Goal: Transaction & Acquisition: Purchase product/service

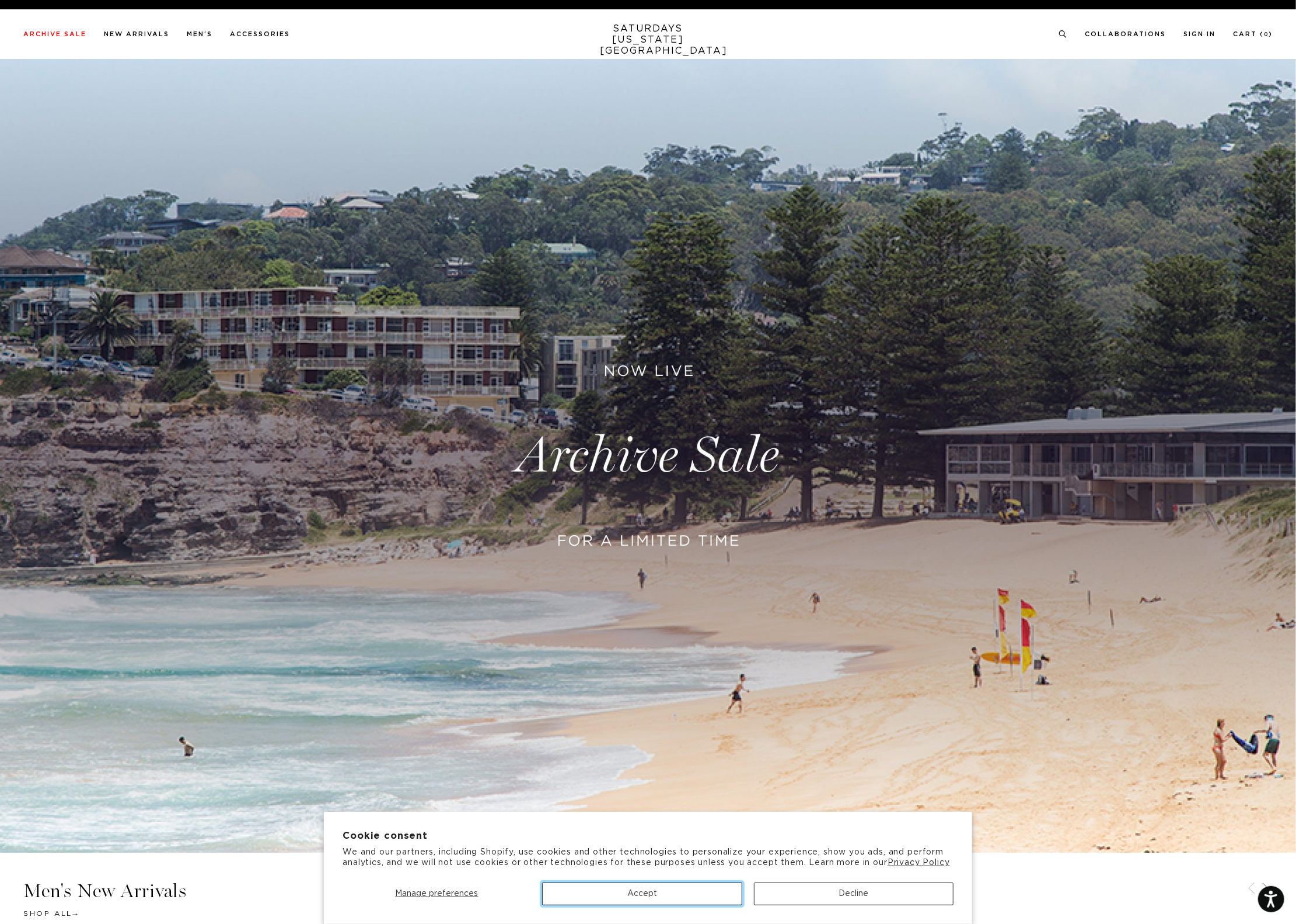
click at [620, 897] on button "Accept" at bounding box center [641, 894] width 199 height 23
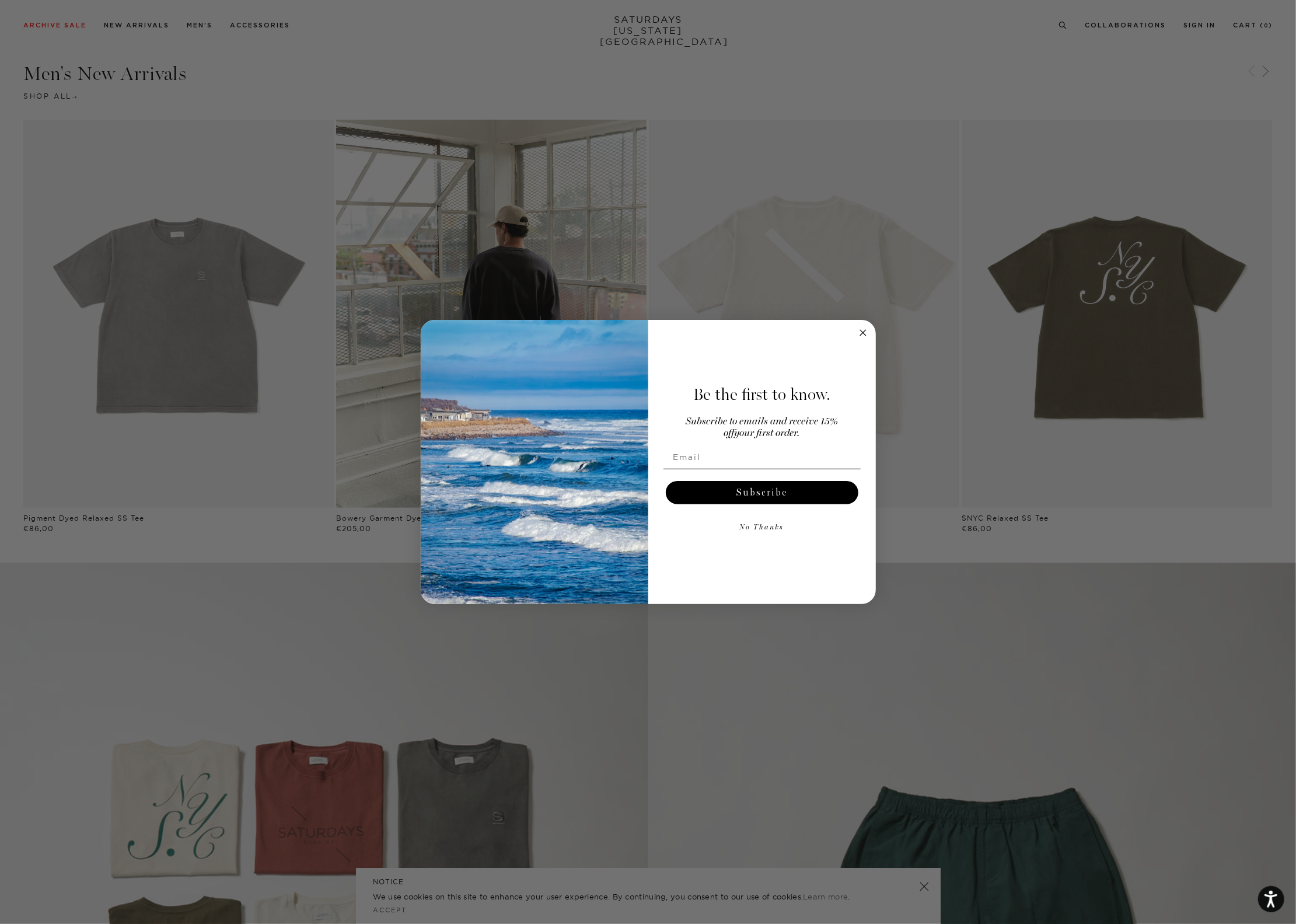
scroll to position [1108, 0]
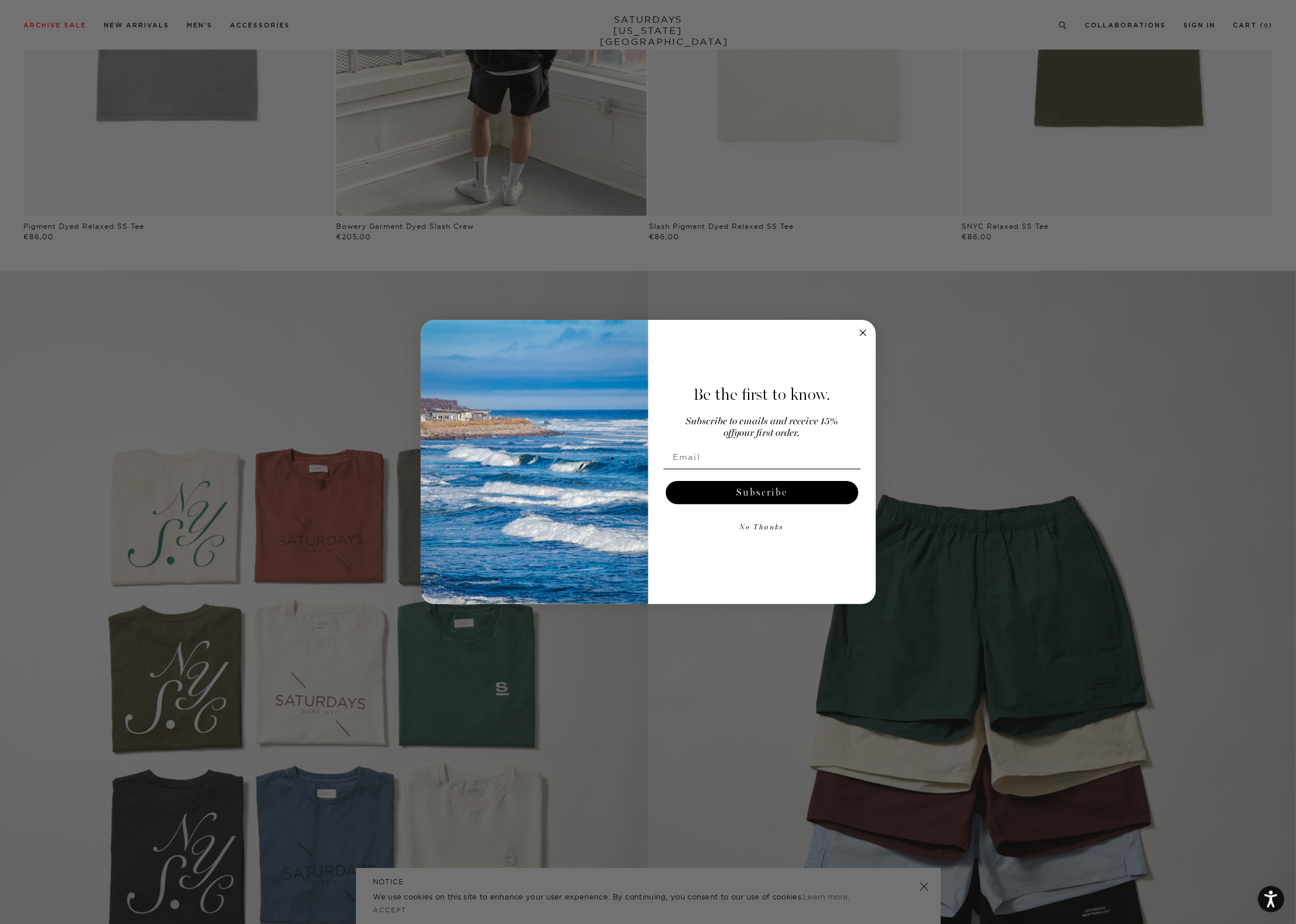
click at [865, 330] on icon "Close dialog" at bounding box center [863, 333] width 6 height 6
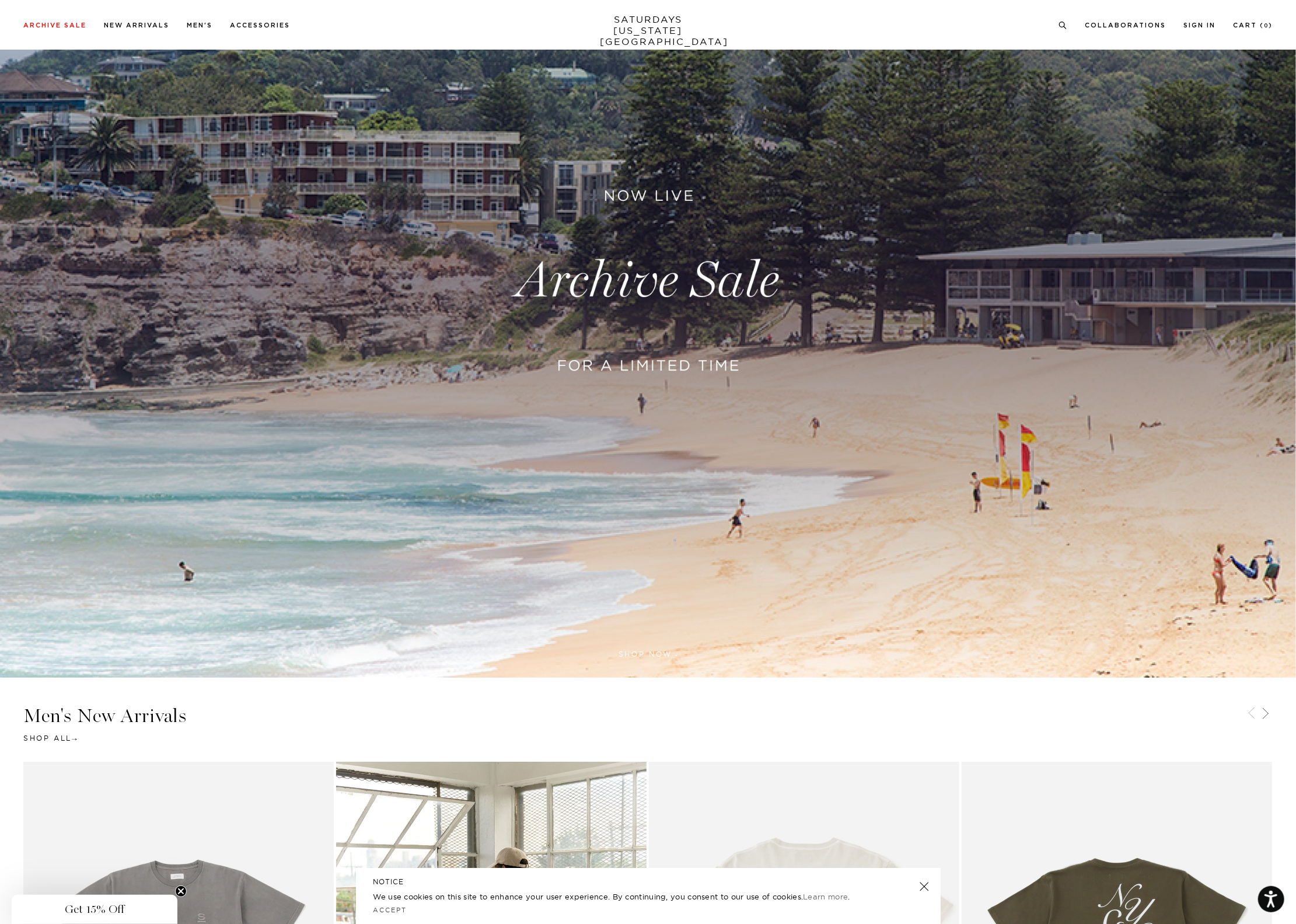
scroll to position [0, 0]
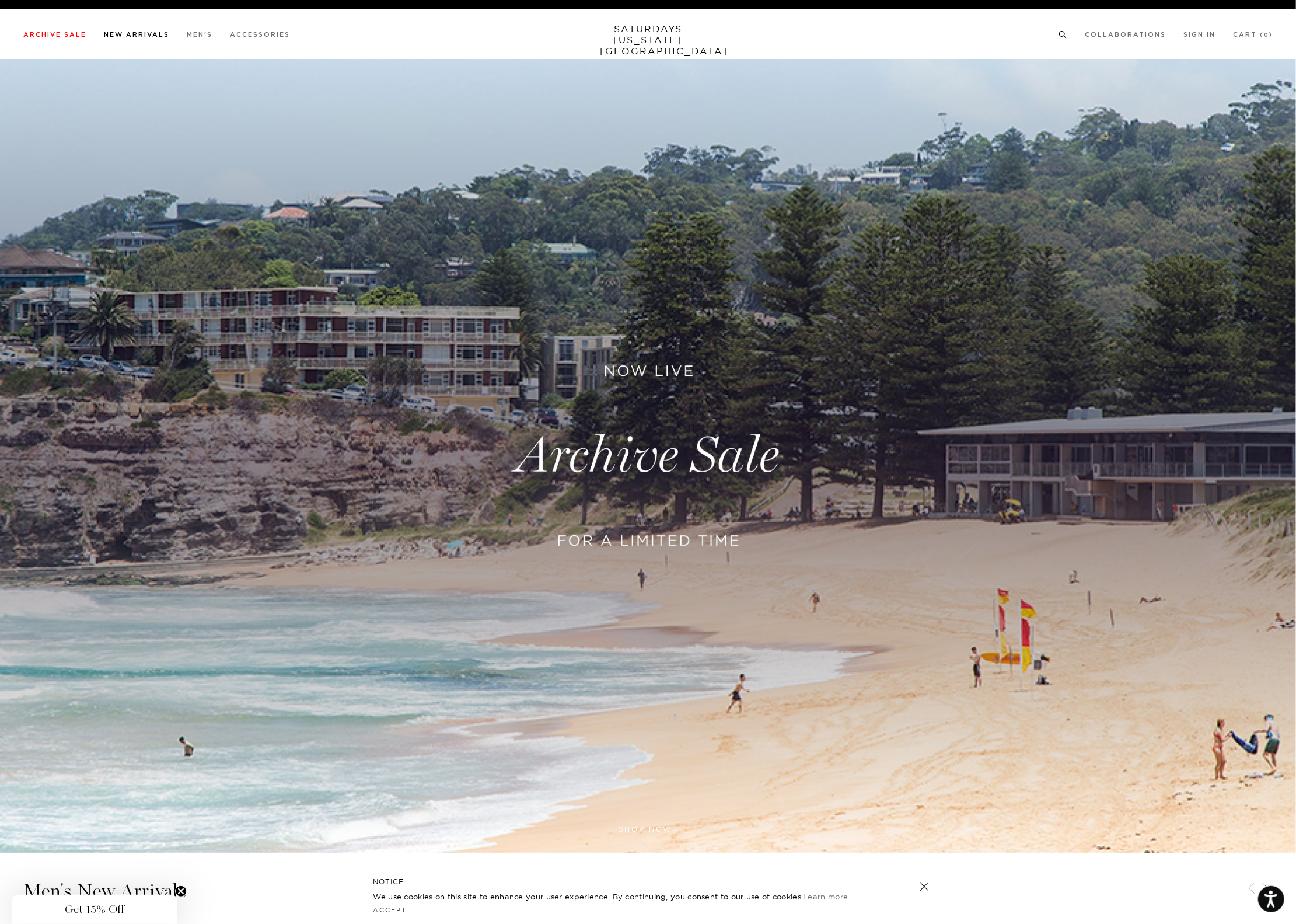
click at [130, 33] on link "New Arrivals" at bounding box center [136, 35] width 65 height 7
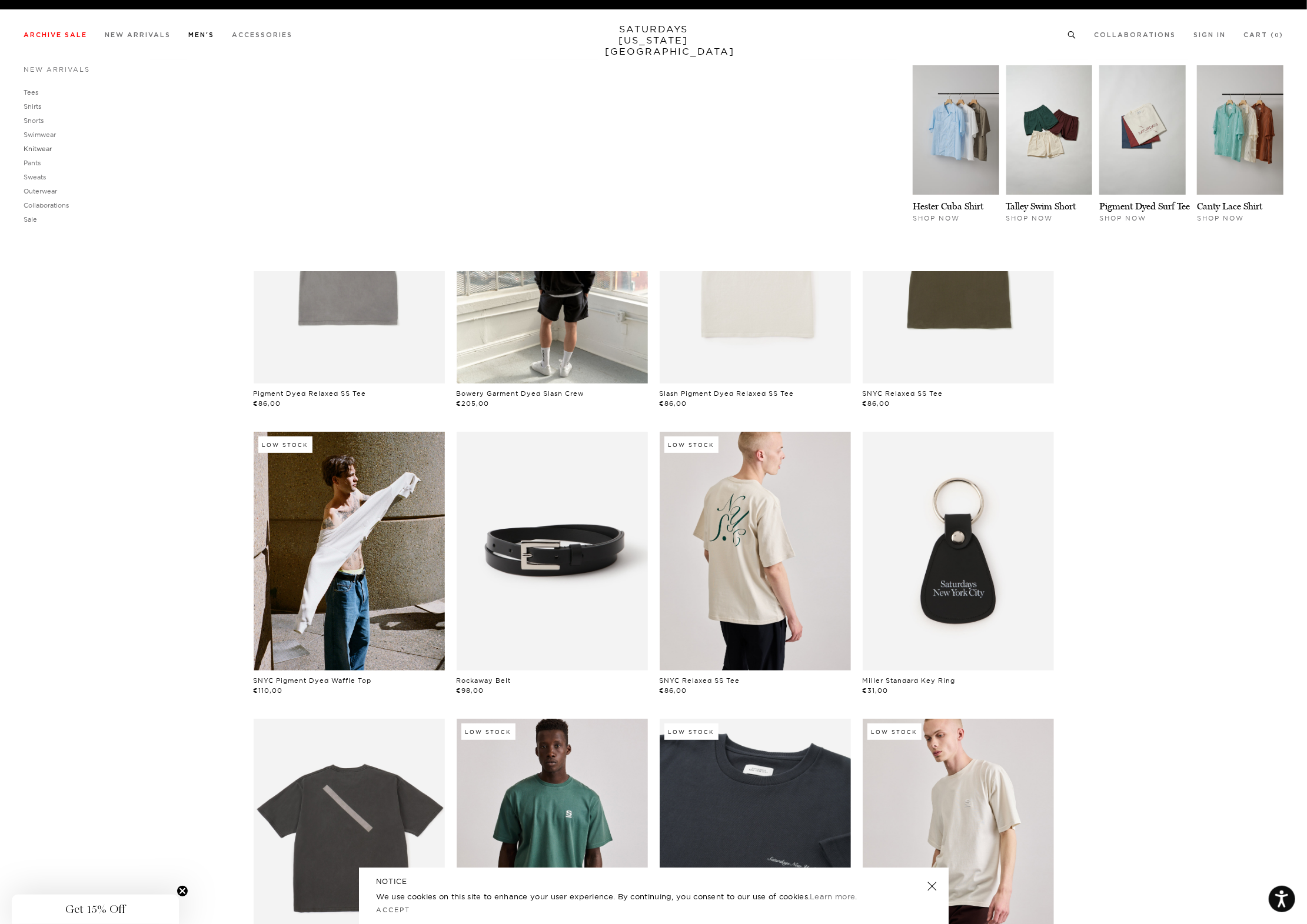
click at [33, 148] on link "Knitwear" at bounding box center [38, 149] width 28 height 8
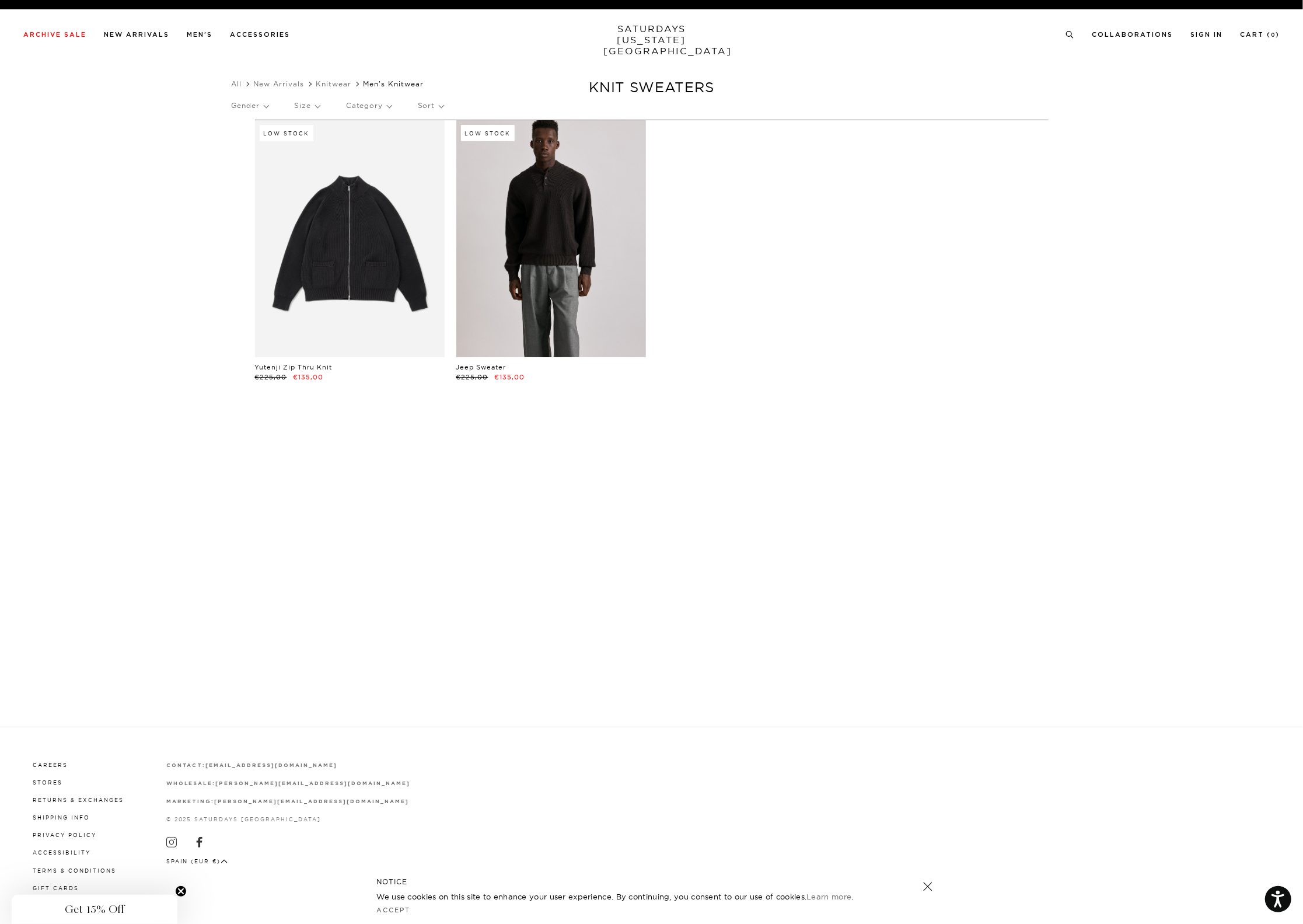
click at [512, 208] on link at bounding box center [551, 238] width 189 height 237
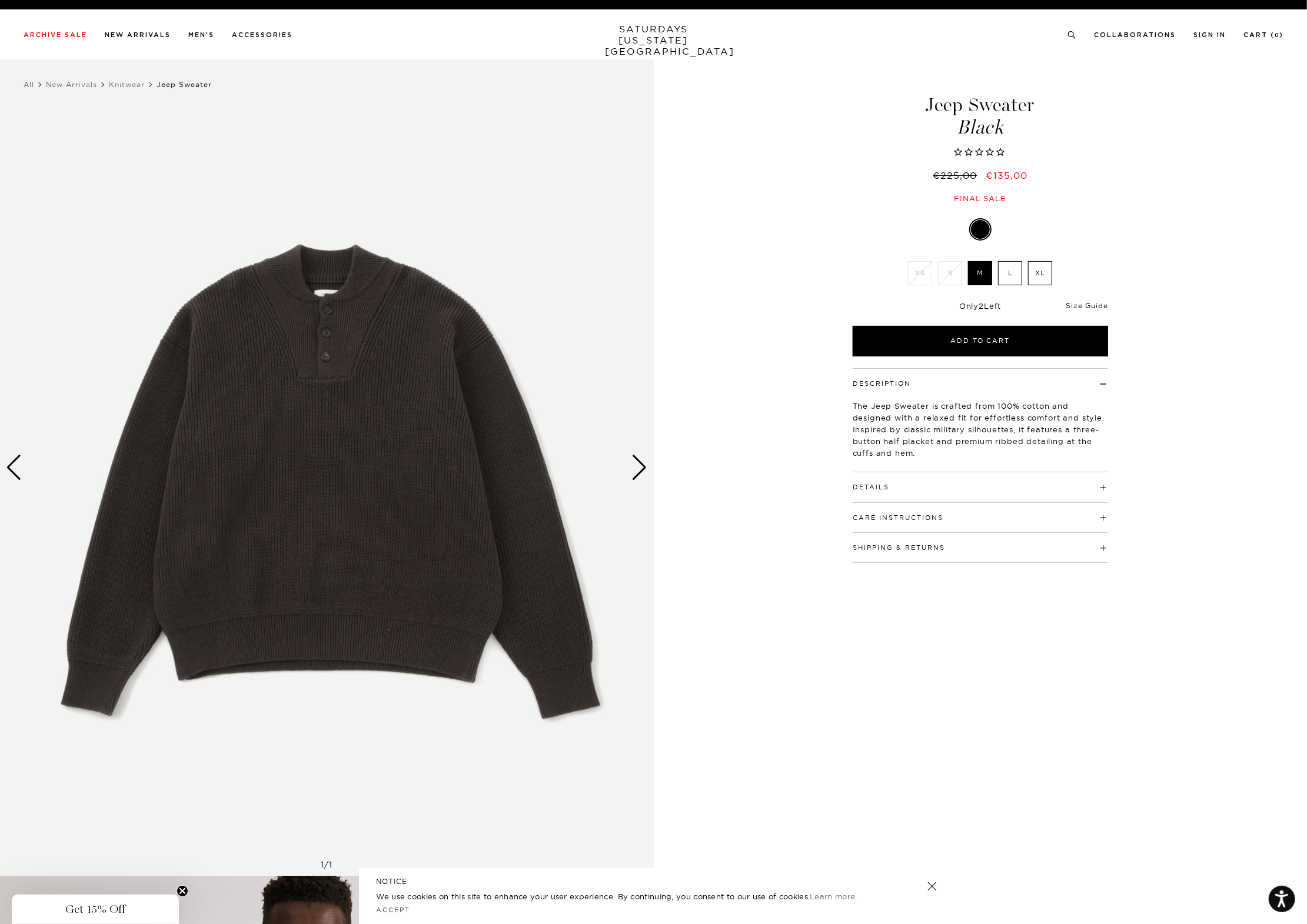
click at [1098, 306] on link "Size Guide" at bounding box center [1087, 305] width 42 height 9
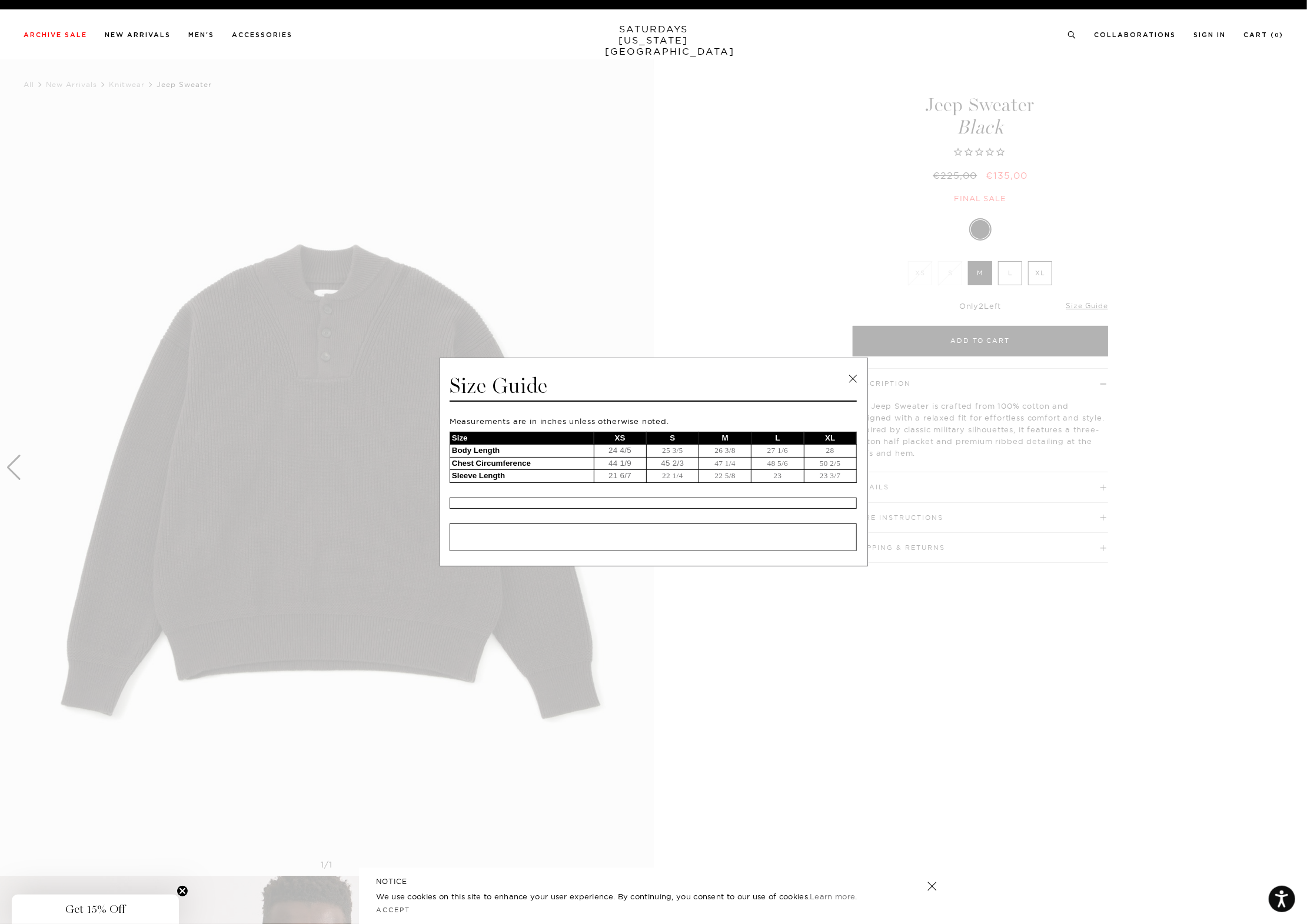
click at [850, 384] on link at bounding box center [852, 379] width 18 height 18
